Goal: Information Seeking & Learning: Find specific page/section

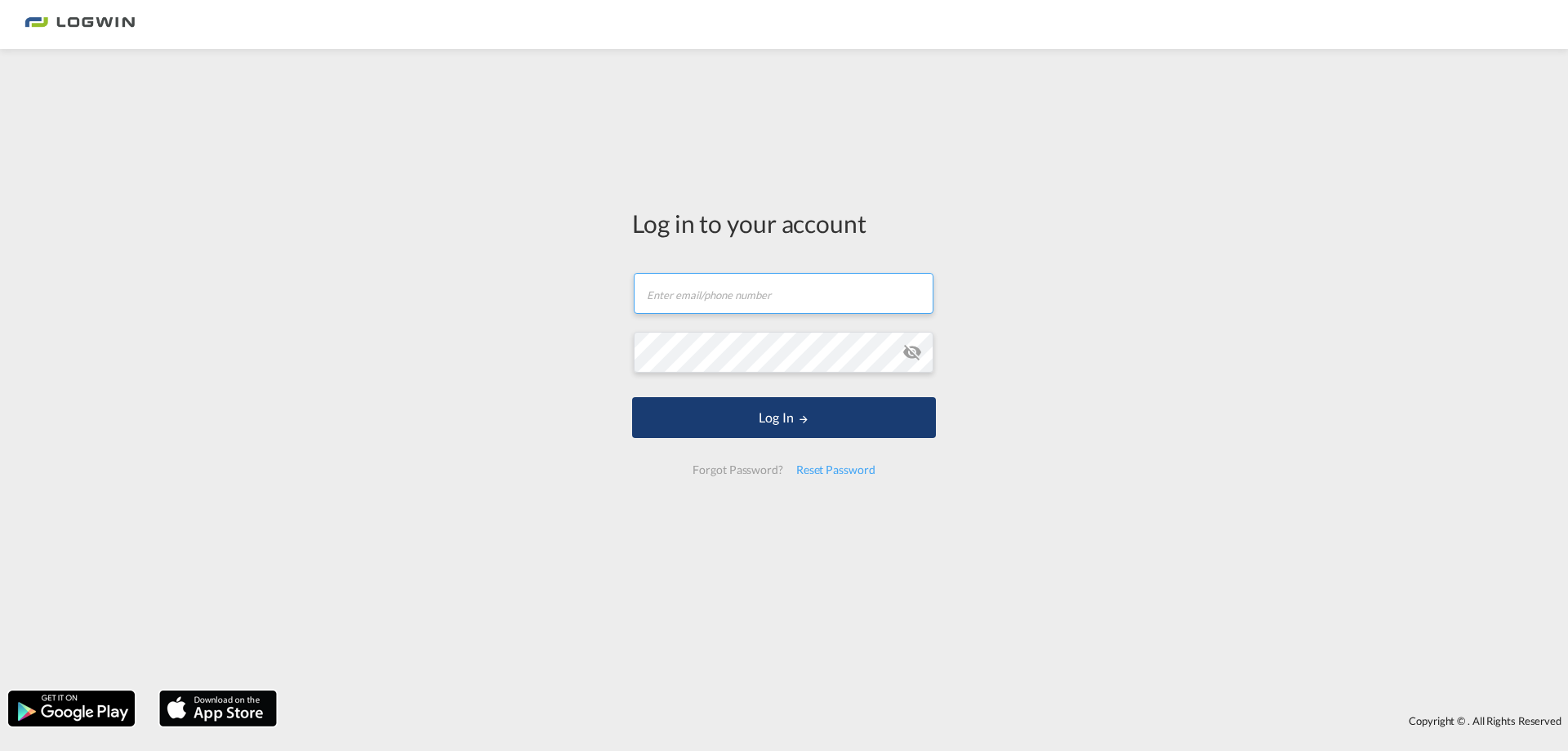
type input "[PERSON_NAME][EMAIL_ADDRESS][PERSON_NAME][DOMAIN_NAME]"
click at [782, 416] on button "Log In" at bounding box center [784, 416] width 304 height 41
